Goal: Task Accomplishment & Management: Use online tool/utility

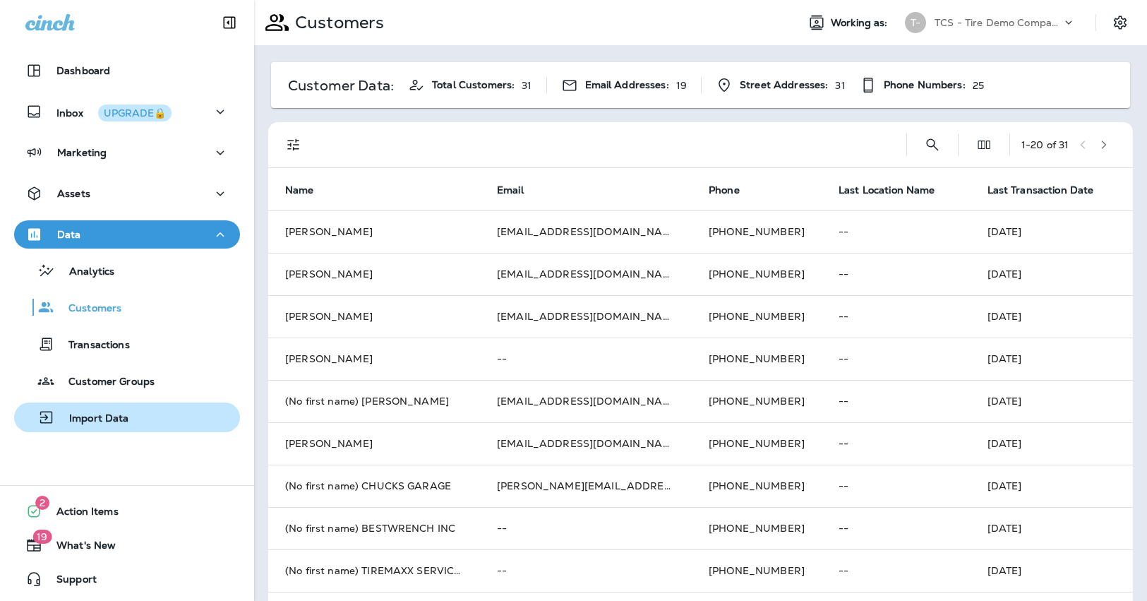
click at [110, 412] on p "Import Data" at bounding box center [92, 418] width 74 height 13
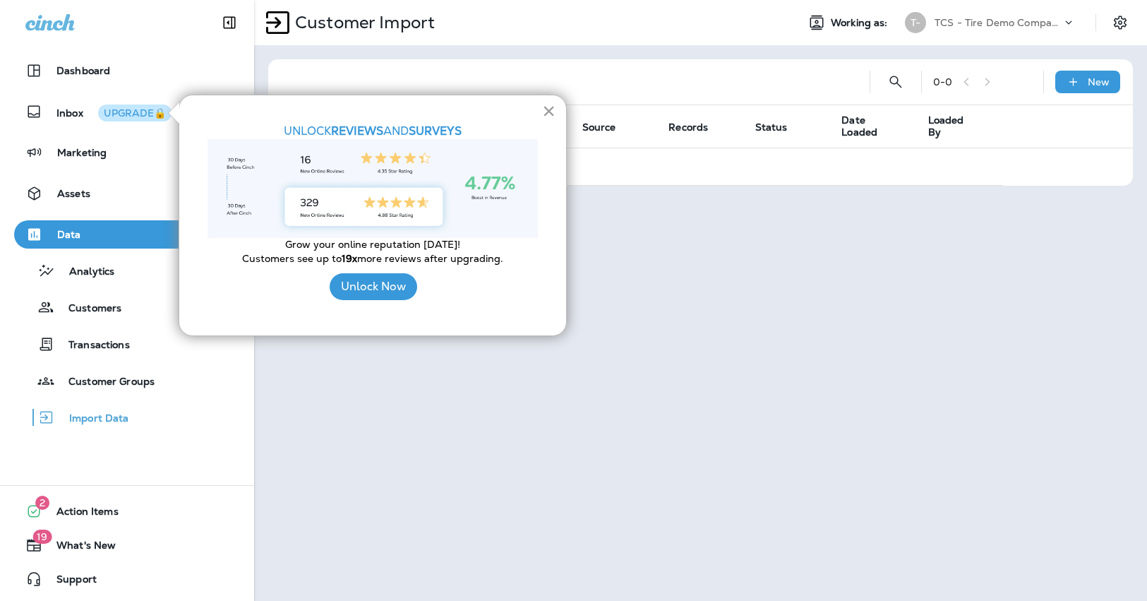
click at [547, 114] on button "×" at bounding box center [548, 111] width 13 height 23
